Goal: Information Seeking & Learning: Learn about a topic

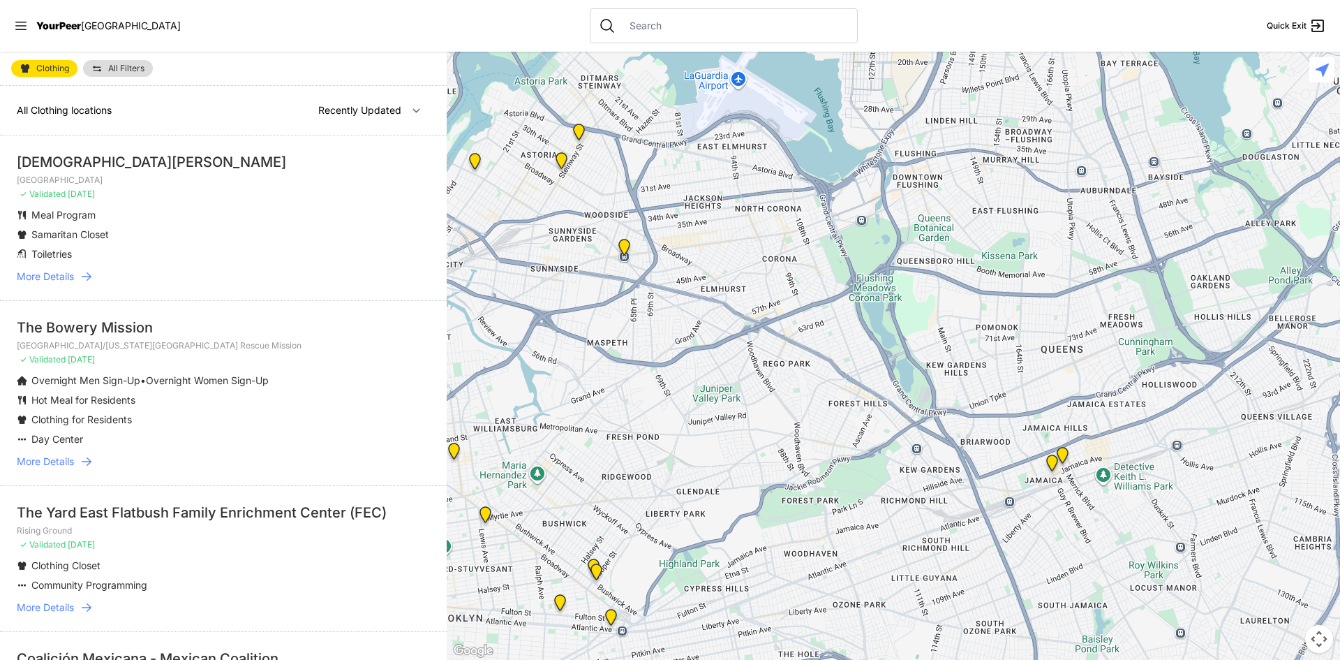
drag, startPoint x: 1090, startPoint y: 532, endPoint x: 542, endPoint y: 135, distance: 676.2
click at [542, 135] on div at bounding box center [893, 356] width 893 height 608
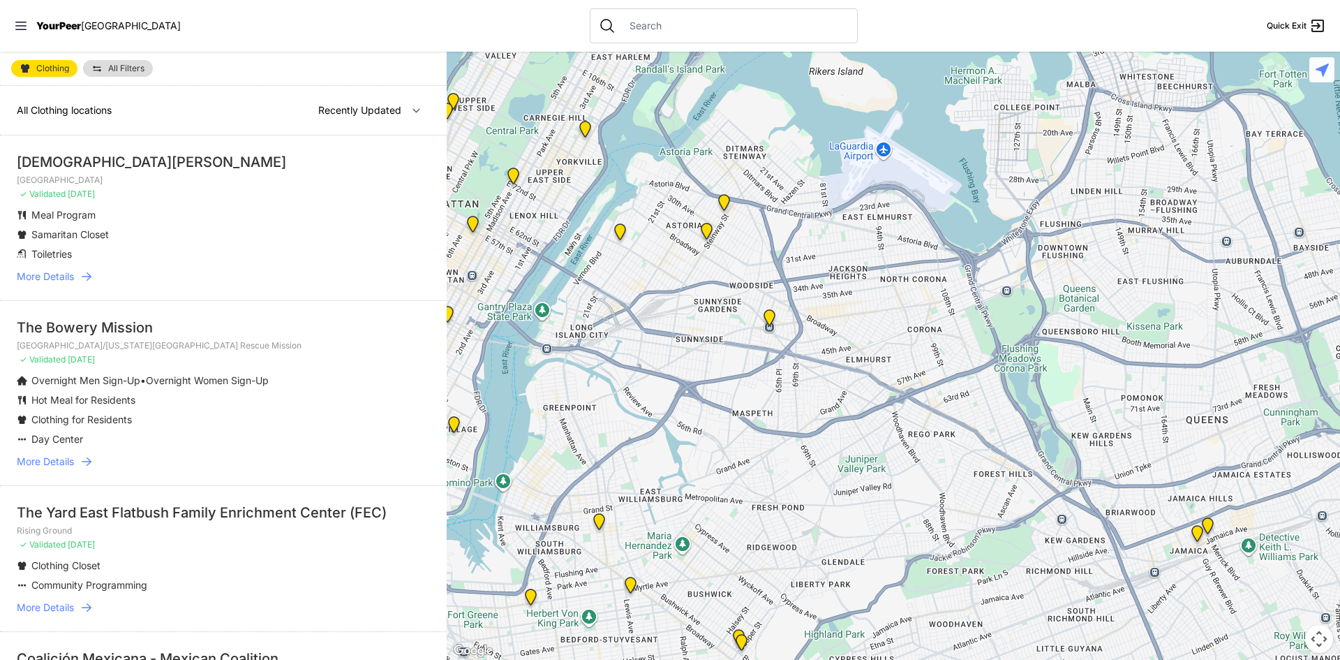
drag, startPoint x: 663, startPoint y: 352, endPoint x: 794, endPoint y: 423, distance: 148.7
click at [794, 423] on div at bounding box center [893, 356] width 893 height 608
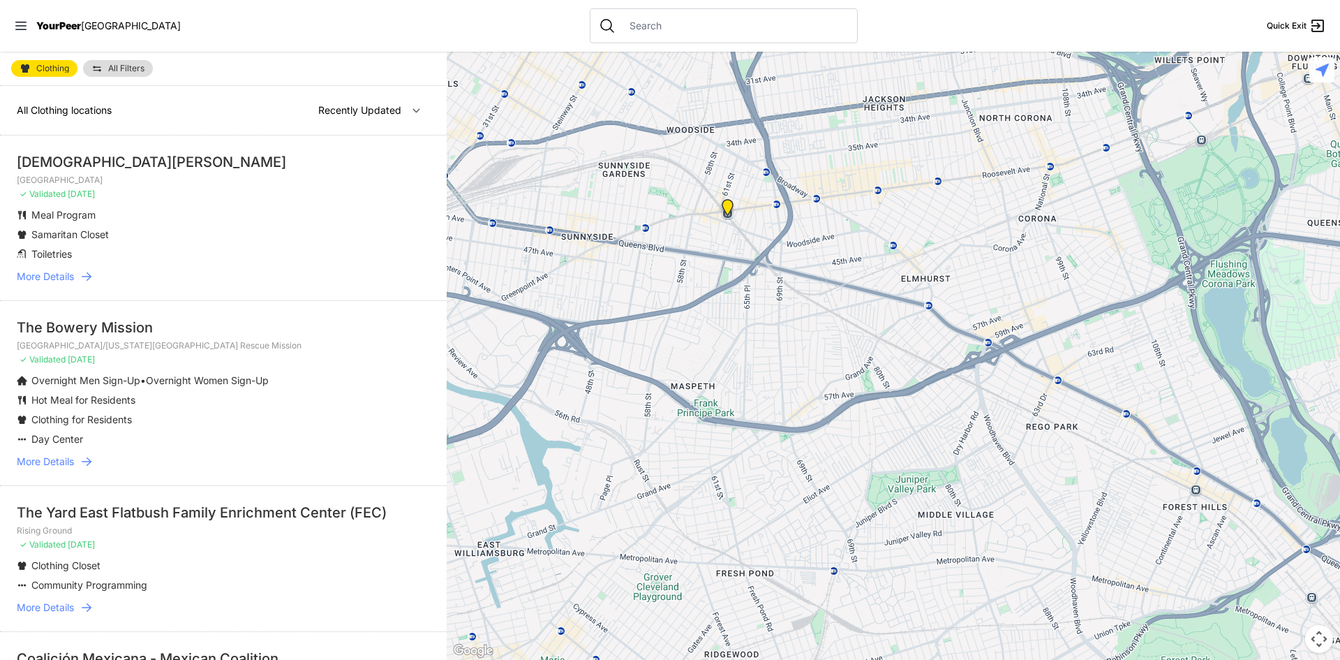
click at [725, 207] on img "Woodside Youth Drop-in Center" at bounding box center [727, 210] width 17 height 22
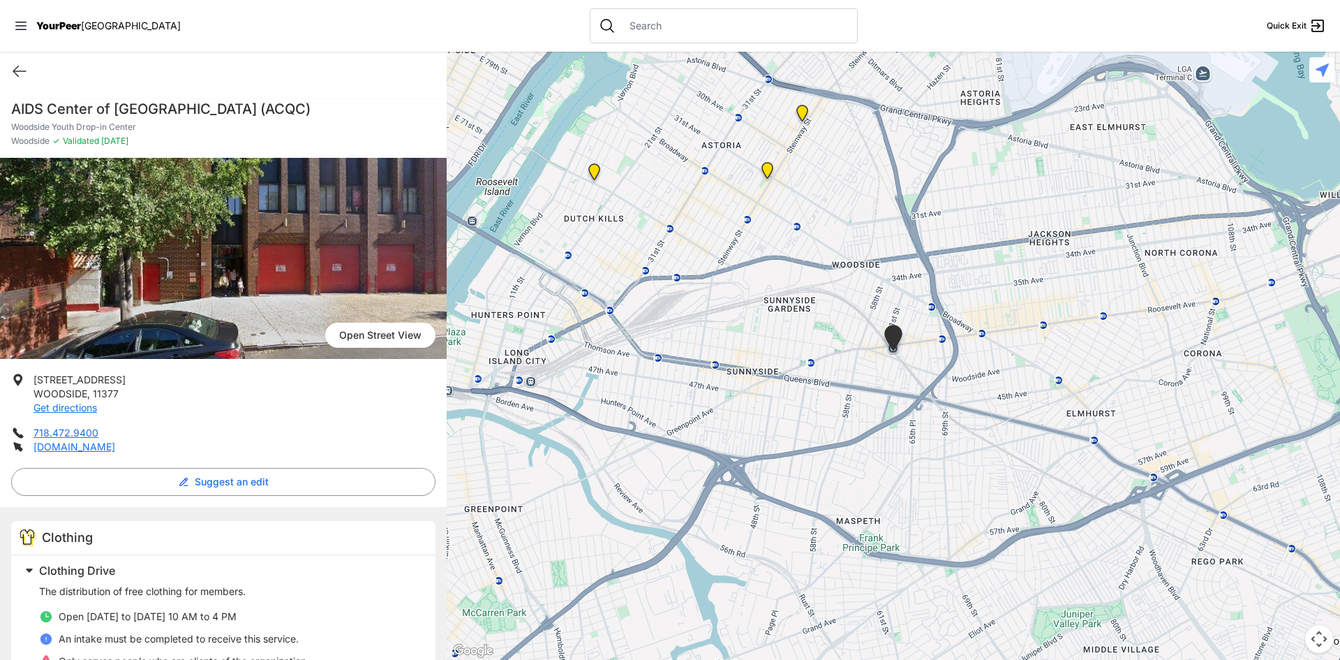
select select "recentlyUpdated"
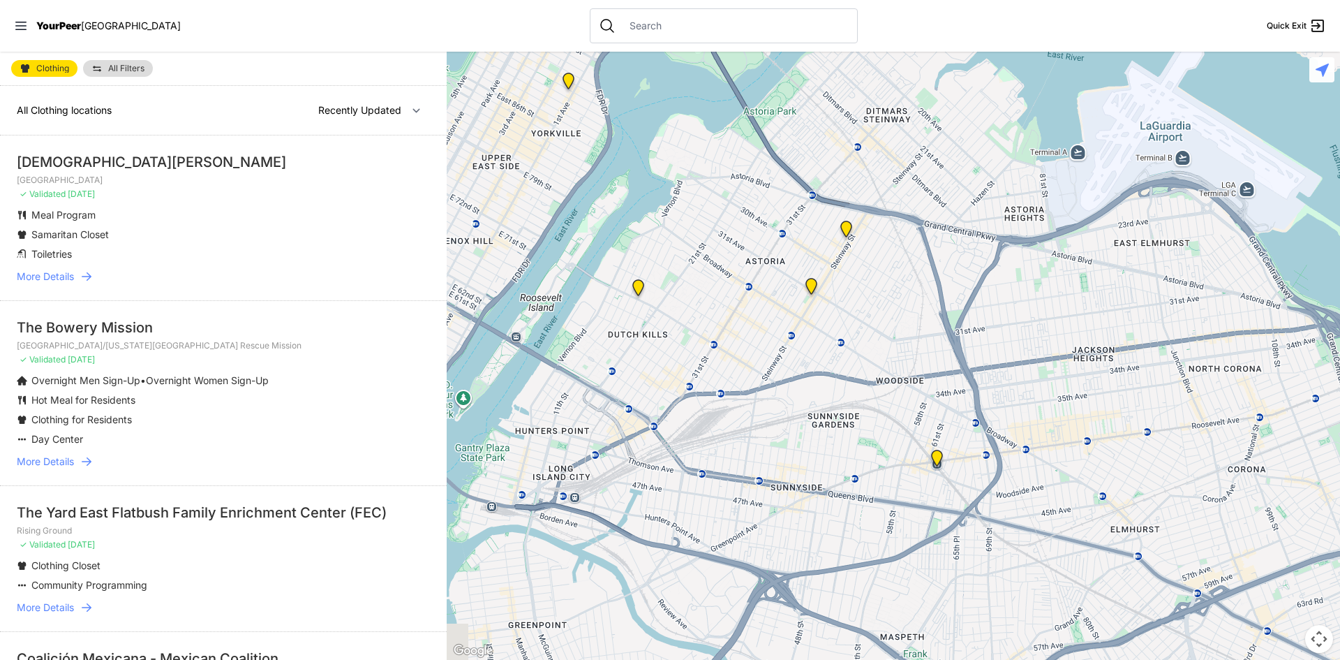
drag, startPoint x: 939, startPoint y: 376, endPoint x: 642, endPoint y: 174, distance: 359.1
click at [642, 173] on div at bounding box center [893, 356] width 893 height 608
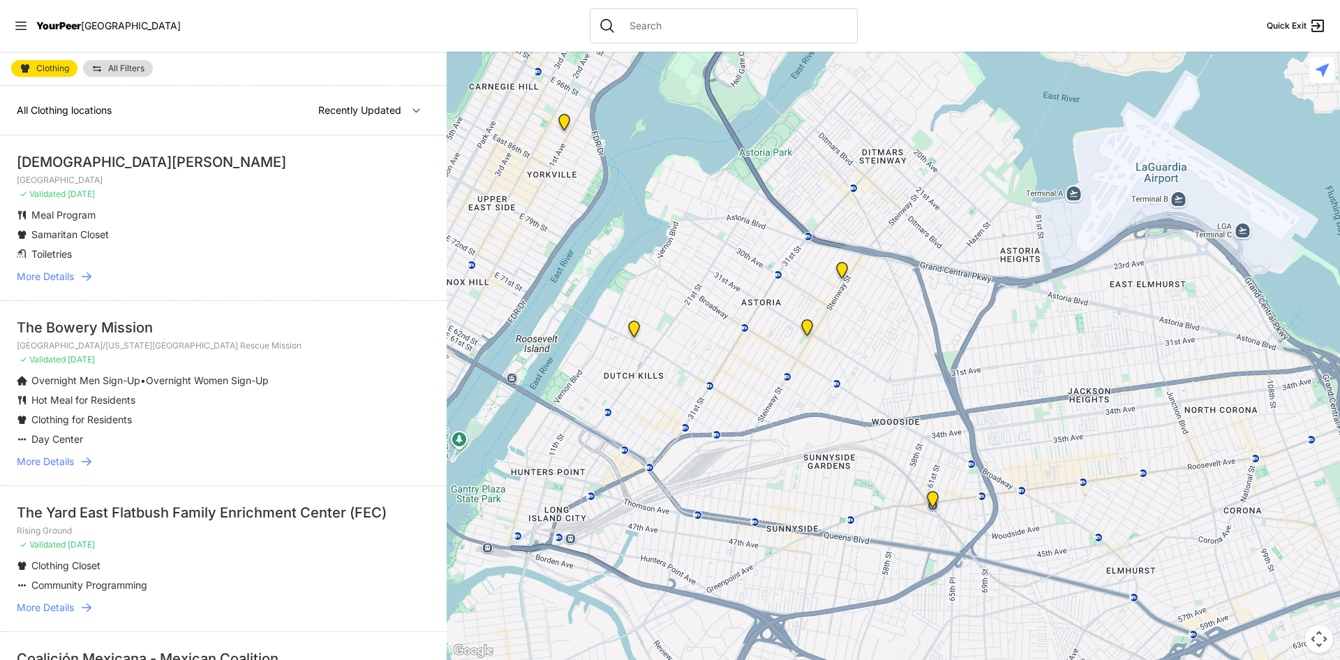
drag, startPoint x: 905, startPoint y: 452, endPoint x: 907, endPoint y: 532, distance: 80.3
click at [907, 532] on div at bounding box center [893, 356] width 893 height 608
click at [804, 327] on img at bounding box center [807, 330] width 17 height 22
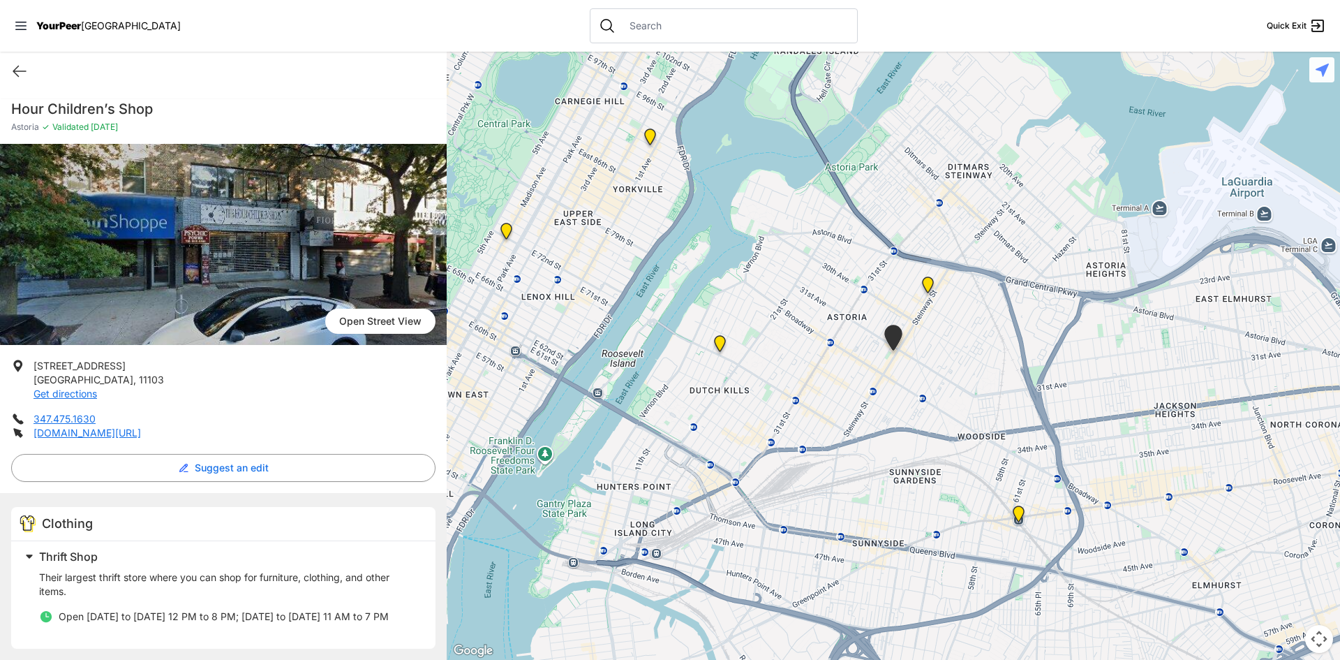
select select "recentlyUpdated"
